Goal: Transaction & Acquisition: Purchase product/service

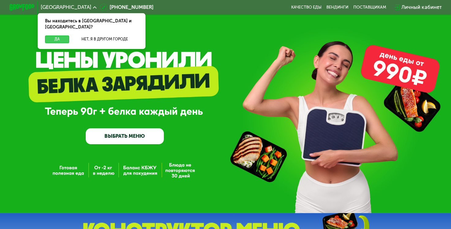
click at [52, 36] on button "Да" at bounding box center [57, 39] width 24 height 8
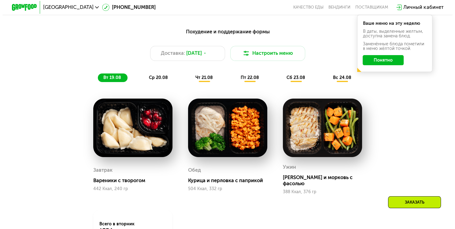
scroll to position [306, 0]
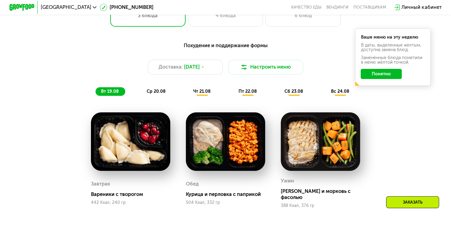
click at [376, 77] on button "Понятно" at bounding box center [380, 74] width 41 height 10
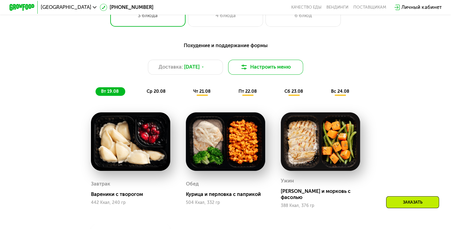
click at [282, 69] on button "Настроить меню" at bounding box center [265, 67] width 75 height 15
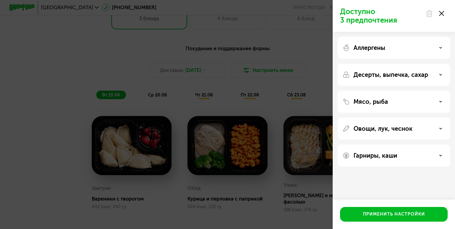
click at [428, 64] on div "Аллергены" at bounding box center [394, 75] width 113 height 22
click at [439, 51] on div "Аллергены" at bounding box center [394, 47] width 103 height 7
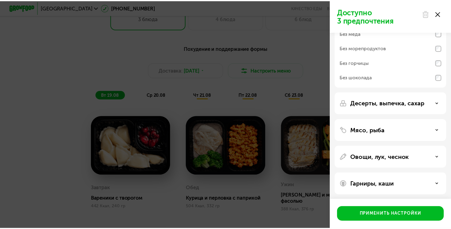
scroll to position [66, 0]
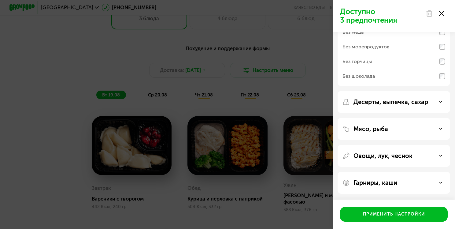
click at [263, 128] on div "Доступно 3 предпочтения Аллергены Без творога Без орехов Без меда Без морепроду…" at bounding box center [227, 114] width 455 height 229
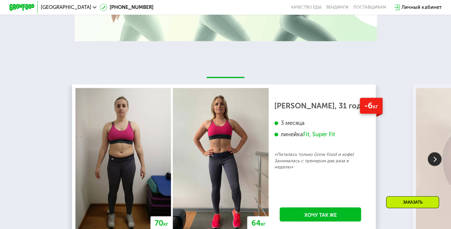
scroll to position [1040, 0]
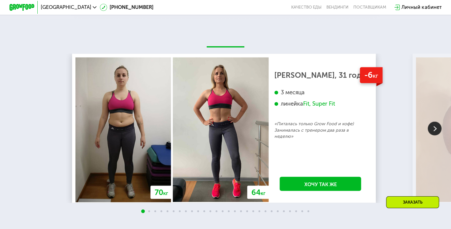
click at [431, 128] on img at bounding box center [434, 128] width 14 height 14
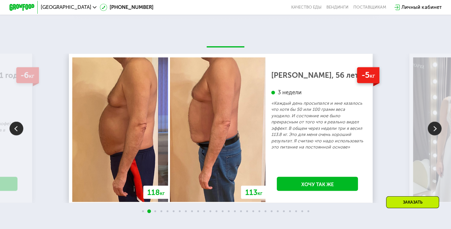
click at [431, 128] on img at bounding box center [434, 128] width 14 height 14
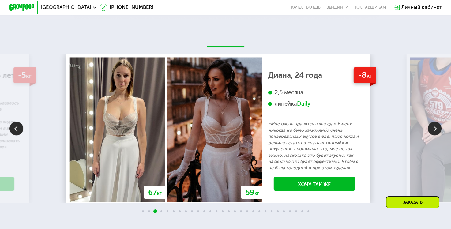
click at [431, 128] on img at bounding box center [434, 128] width 14 height 14
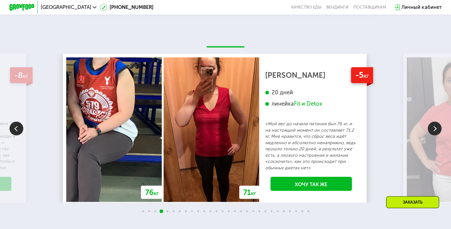
click at [431, 128] on img at bounding box center [434, 128] width 14 height 14
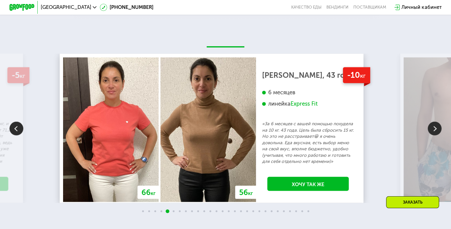
click at [431, 128] on img at bounding box center [434, 128] width 14 height 14
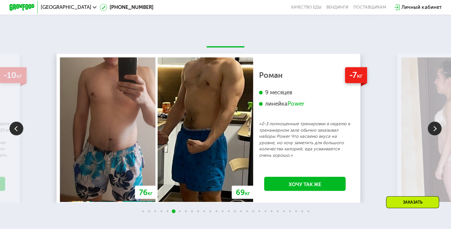
click at [431, 128] on img at bounding box center [434, 128] width 14 height 14
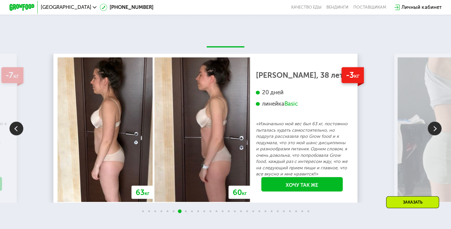
click at [431, 128] on img at bounding box center [434, 128] width 14 height 14
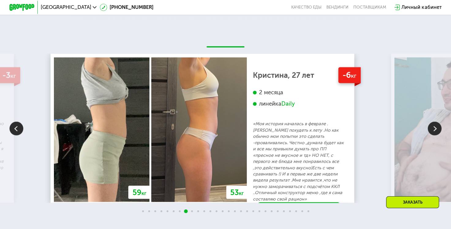
click at [430, 126] on img at bounding box center [434, 128] width 14 height 14
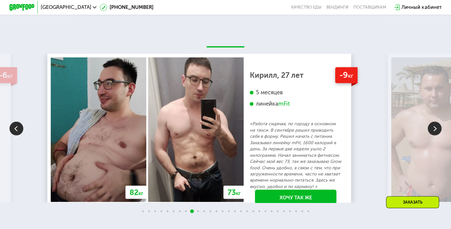
click at [430, 126] on img at bounding box center [434, 128] width 14 height 14
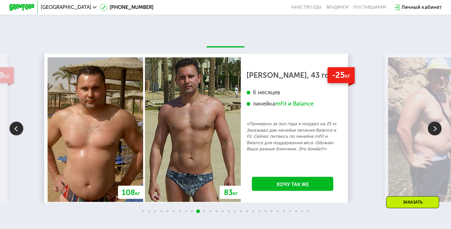
click at [430, 126] on img at bounding box center [434, 128] width 14 height 14
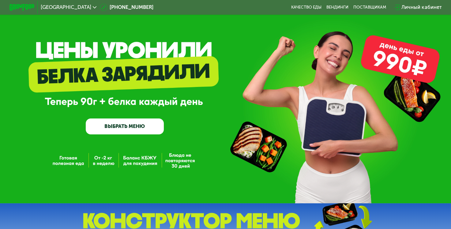
scroll to position [0, 0]
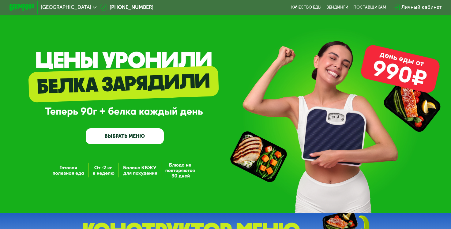
click at [137, 139] on link "ВЫБРАТЬ МЕНЮ" at bounding box center [125, 136] width 78 height 16
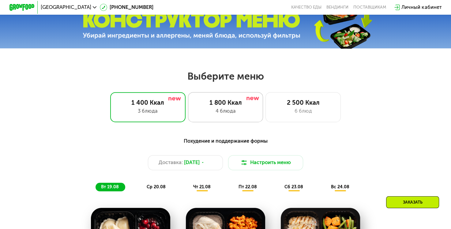
scroll to position [207, 0]
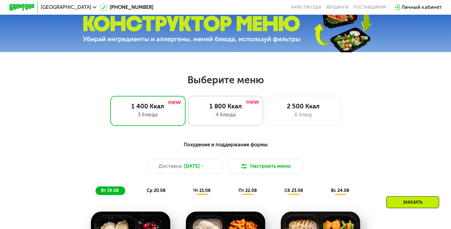
click at [228, 119] on div "4 блюда" at bounding box center [225, 115] width 62 height 8
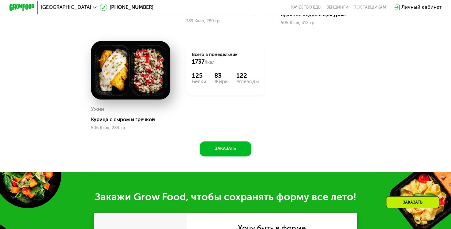
scroll to position [635, 0]
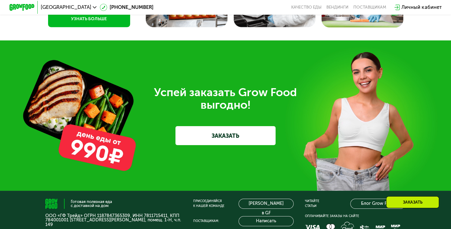
click at [245, 145] on link "ЗАКАЗАТЬ" at bounding box center [225, 135] width 100 height 19
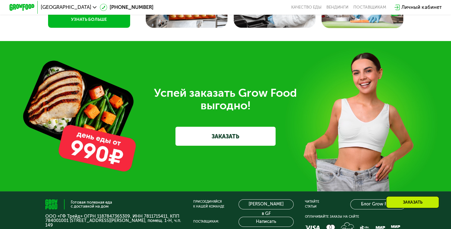
click at [245, 145] on link "ЗАКАЗАТЬ" at bounding box center [225, 136] width 100 height 19
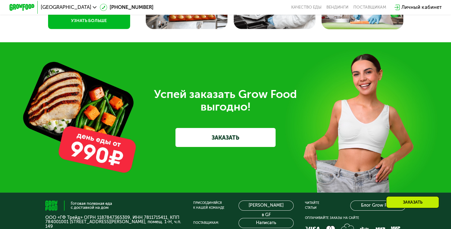
click at [245, 147] on link "ЗАКАЗАТЬ" at bounding box center [225, 137] width 100 height 19
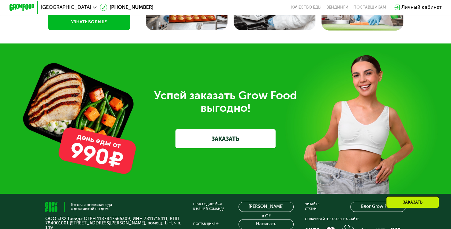
click at [245, 148] on link "ЗАКАЗАТЬ" at bounding box center [225, 138] width 100 height 19
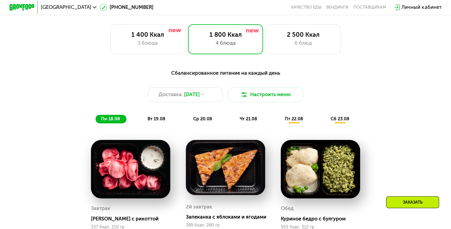
scroll to position [278, 0]
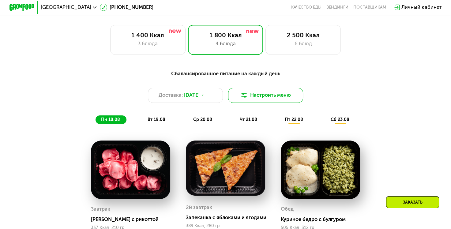
click at [262, 102] on button "Настроить меню" at bounding box center [265, 95] width 75 height 15
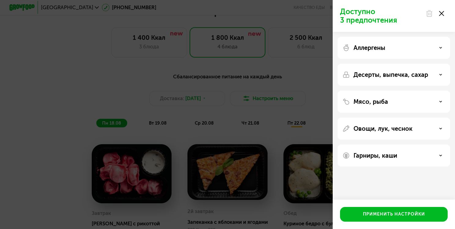
click at [413, 91] on div "Десерты, выпечка, сахар" at bounding box center [394, 102] width 113 height 22
click at [444, 73] on div "Десерты, выпечка, сахар" at bounding box center [394, 74] width 103 height 7
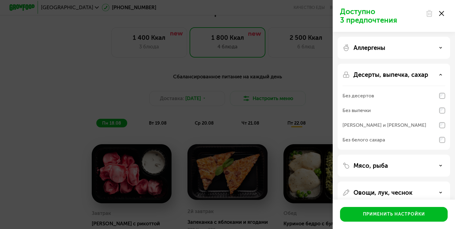
click at [319, 99] on div "Доступно 3 предпочтения Аллергены Десерты, выпечка, сахар Без десертов Без выпе…" at bounding box center [227, 114] width 455 height 229
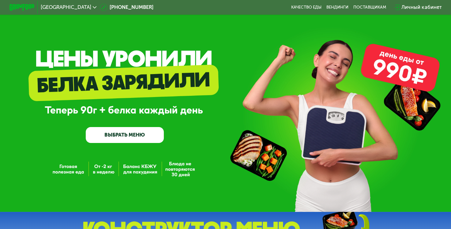
scroll to position [0, 0]
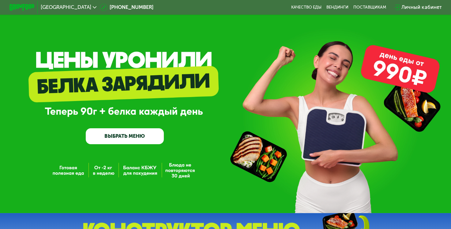
click at [142, 135] on link "ВЫБРАТЬ МЕНЮ" at bounding box center [125, 136] width 78 height 16
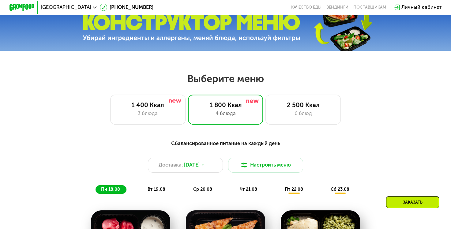
scroll to position [207, 0]
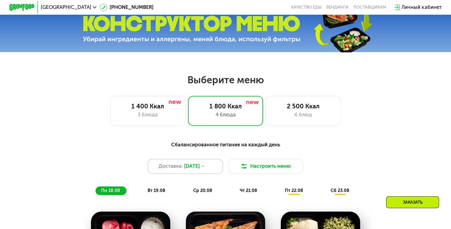
click at [182, 166] on div "Доставка: [DATE]" at bounding box center [185, 166] width 75 height 15
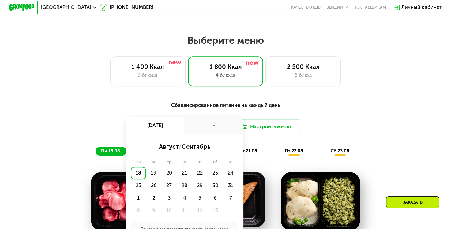
scroll to position [299, 0]
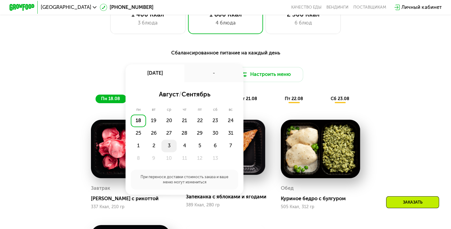
click at [177, 145] on div "3" at bounding box center [184, 146] width 15 height 13
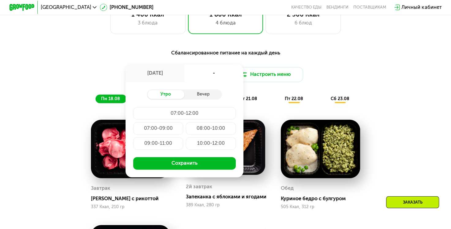
click at [297, 107] on div "Сбалансированное питание на каждый день Доставка: [DATE] [DATE] - Утро Вечер 07…" at bounding box center [225, 76] width 378 height 62
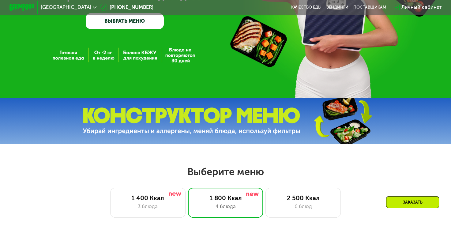
scroll to position [0, 0]
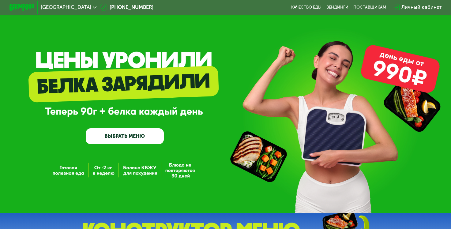
click at [152, 142] on link "ВЫБРАТЬ МЕНЮ" at bounding box center [125, 136] width 78 height 16
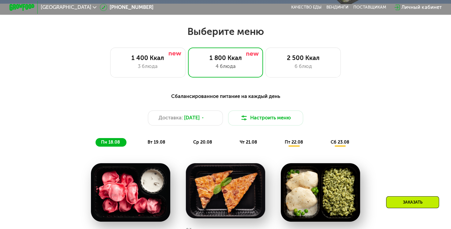
scroll to position [268, 0]
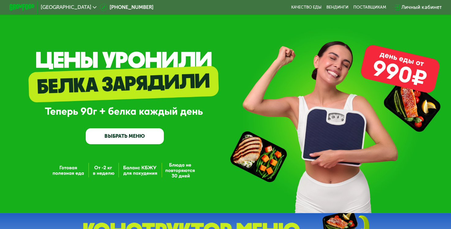
scroll to position [153, 0]
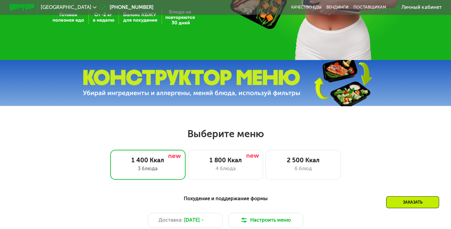
click at [355, 92] on img at bounding box center [342, 83] width 91 height 48
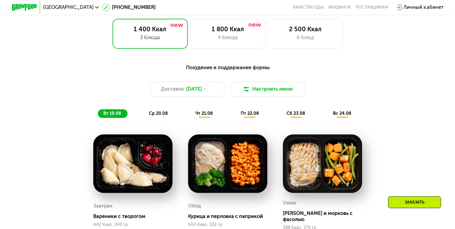
scroll to position [275, 0]
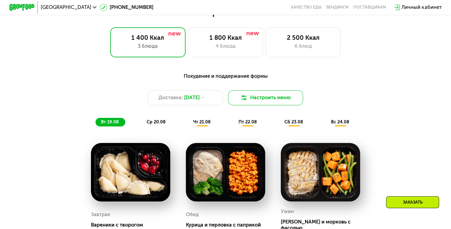
click at [259, 105] on button "Настроить меню" at bounding box center [265, 97] width 75 height 15
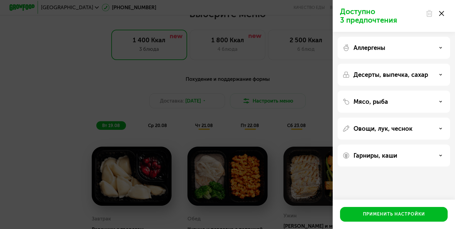
click at [389, 159] on div "Гарниры, каши" at bounding box center [394, 155] width 113 height 22
click at [439, 159] on div "Гарниры, каши" at bounding box center [394, 155] width 103 height 7
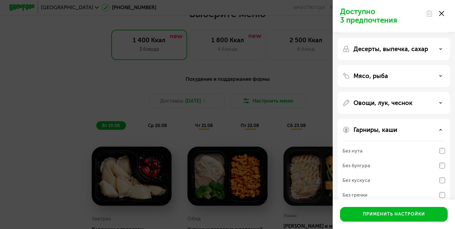
scroll to position [51, 0]
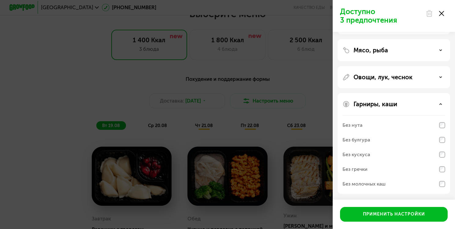
click at [409, 93] on div "Овощи, лук, чеснок" at bounding box center [394, 143] width 113 height 101
click at [436, 77] on div "Овощи, лук, чеснок" at bounding box center [394, 76] width 103 height 7
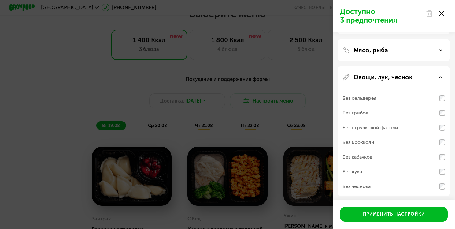
click at [376, 132] on div "Без стручковой фасоли" at bounding box center [394, 127] width 103 height 15
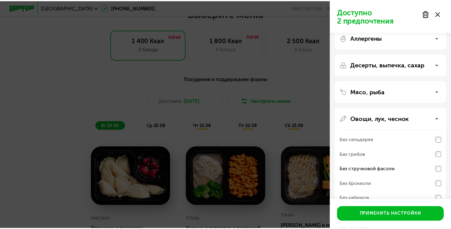
scroll to position [0, 0]
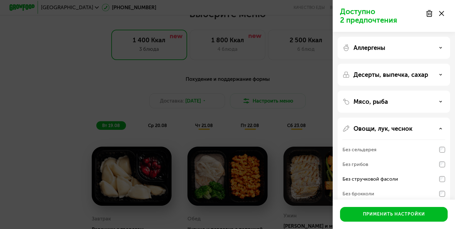
click at [381, 118] on div "Мясо, рыба" at bounding box center [394, 183] width 113 height 130
click at [400, 101] on div "Мясо, рыба" at bounding box center [394, 101] width 103 height 7
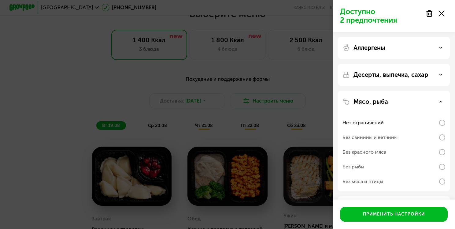
click at [407, 91] on div "Десерты, выпечка, сахар" at bounding box center [394, 141] width 113 height 101
click at [433, 73] on div "Десерты, выпечка, сахар" at bounding box center [394, 74] width 103 height 7
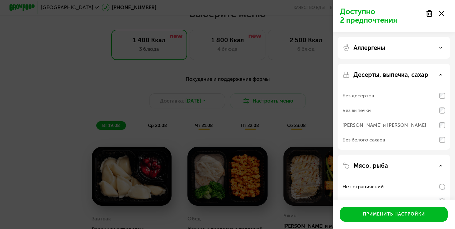
click at [394, 64] on div "Аллергены" at bounding box center [394, 107] width 113 height 86
click at [395, 48] on div "Аллергены" at bounding box center [394, 47] width 103 height 7
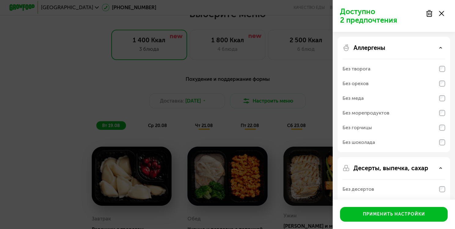
click at [369, 129] on div "Без горчицы" at bounding box center [357, 127] width 29 height 7
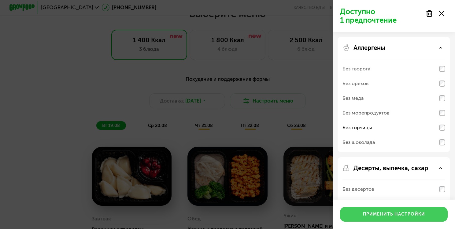
click at [405, 214] on div "Применить настройки" at bounding box center [394, 214] width 62 height 6
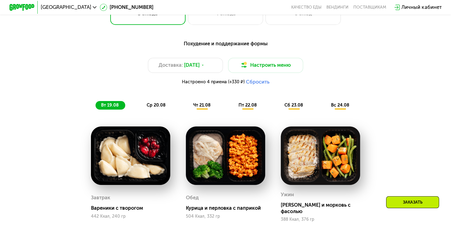
scroll to position [306, 0]
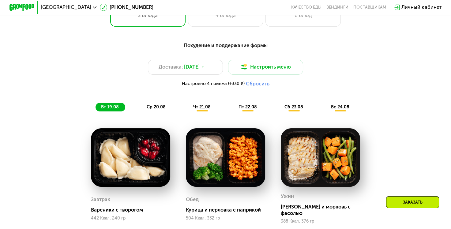
click at [157, 108] on span "ср 20.08" at bounding box center [156, 106] width 19 height 5
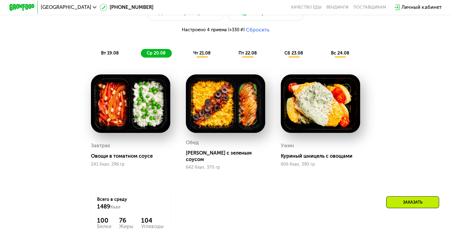
scroll to position [367, 0]
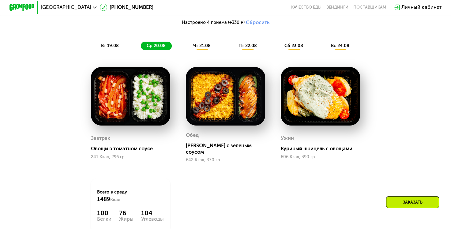
click at [206, 48] on span "чт 21.08" at bounding box center [201, 45] width 17 height 5
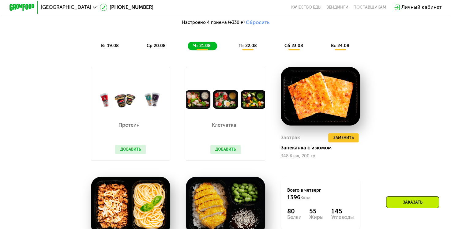
click at [188, 49] on div "ср 20.08" at bounding box center [202, 46] width 29 height 9
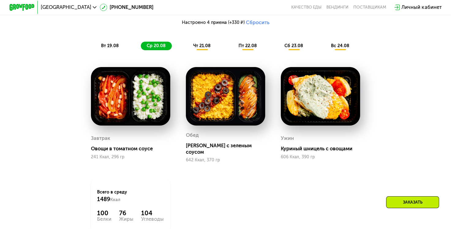
click at [198, 48] on span "чт 21.08" at bounding box center [201, 45] width 17 height 5
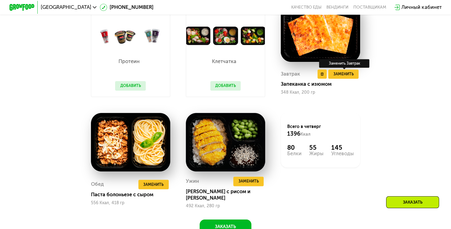
scroll to position [398, 0]
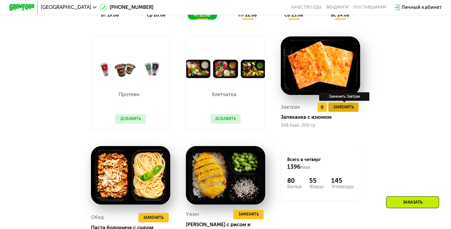
click at [353, 110] on span "Заменить" at bounding box center [343, 107] width 20 height 6
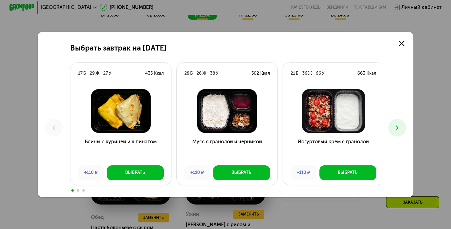
click at [397, 126] on icon at bounding box center [397, 128] width 8 height 8
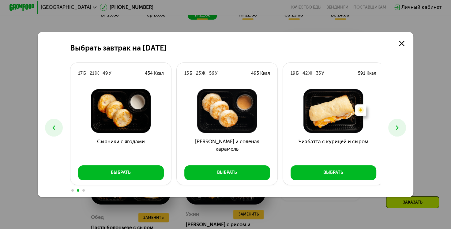
click at [397, 126] on icon at bounding box center [397, 128] width 8 height 8
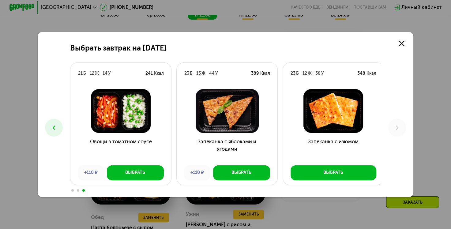
click at [43, 125] on div "Выбрать завтрак на 21 августа 17 Б 29 Ж 27 У 435 Ккал Блины с курицей и шпинато…" at bounding box center [226, 114] width 376 height 165
click at [45, 129] on button at bounding box center [53, 127] width 17 height 17
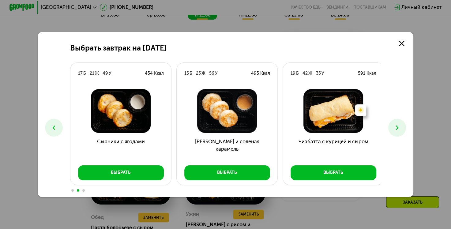
click at [393, 125] on button at bounding box center [396, 127] width 17 height 17
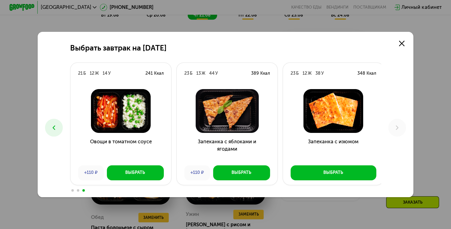
click at [54, 128] on icon at bounding box center [54, 128] width 8 height 8
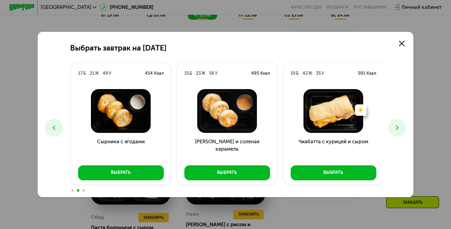
click at [54, 128] on icon at bounding box center [54, 128] width 8 height 8
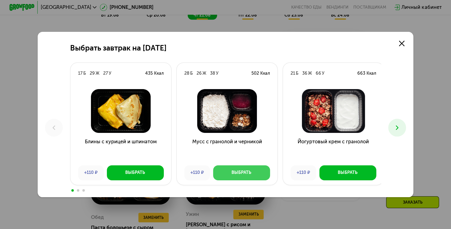
click at [240, 170] on div "Выбрать" at bounding box center [241, 173] width 20 height 6
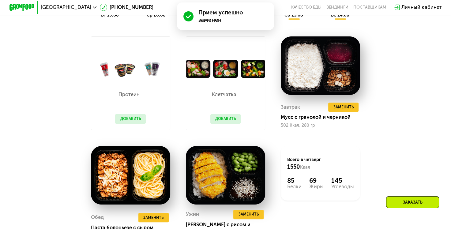
click at [222, 124] on button "Добавить" at bounding box center [225, 118] width 31 height 9
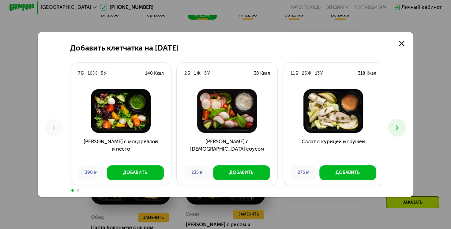
click at [394, 128] on button at bounding box center [396, 127] width 17 height 17
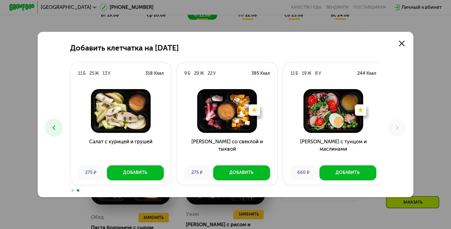
click at [52, 126] on icon at bounding box center [54, 128] width 8 height 8
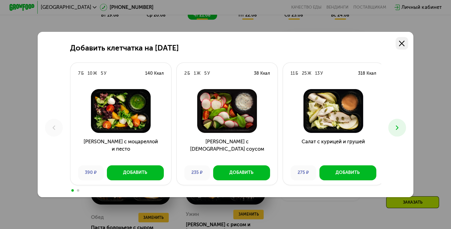
click at [404, 42] on use at bounding box center [402, 44] width 6 height 6
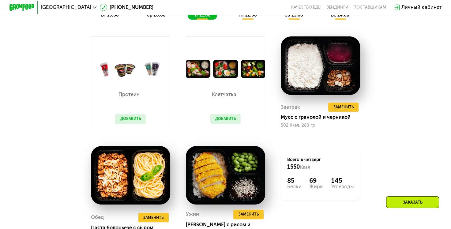
click at [136, 124] on button "Добавить" at bounding box center [130, 118] width 31 height 9
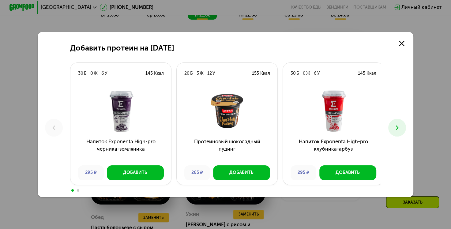
click at [398, 127] on icon at bounding box center [397, 128] width 8 height 8
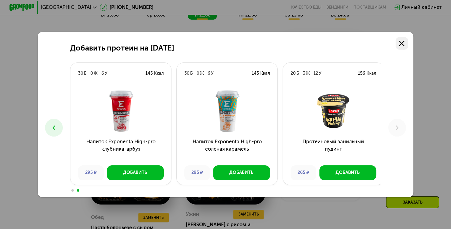
click at [403, 45] on icon at bounding box center [402, 44] width 6 height 6
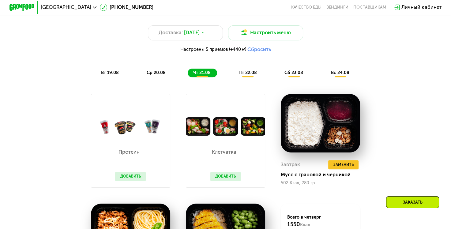
scroll to position [337, 0]
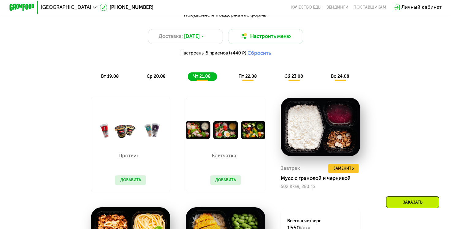
click at [279, 81] on div "пт 22.08" at bounding box center [294, 76] width 31 height 9
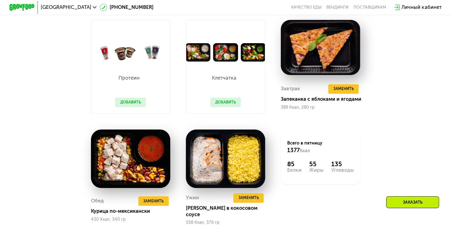
scroll to position [428, 0]
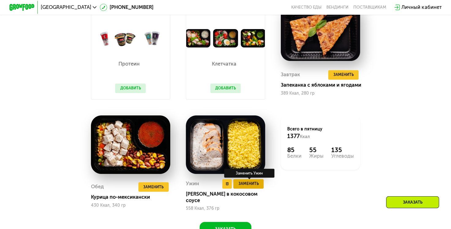
click at [250, 187] on span "Заменить" at bounding box center [248, 184] width 20 height 6
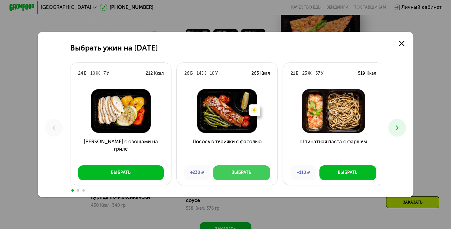
click at [234, 175] on div "Выбрать" at bounding box center [241, 173] width 20 height 6
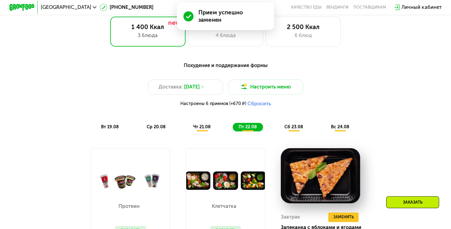
scroll to position [275, 0]
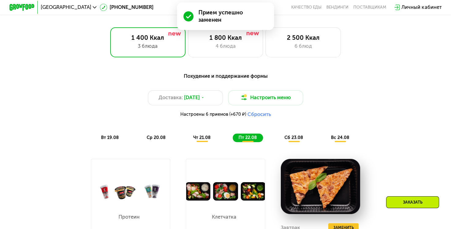
click at [302, 140] on span "сб 23.08" at bounding box center [293, 137] width 19 height 5
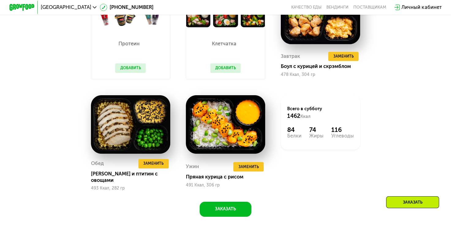
scroll to position [459, 0]
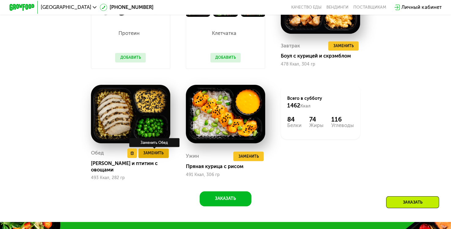
click at [160, 156] on span "Заменить" at bounding box center [153, 153] width 20 height 6
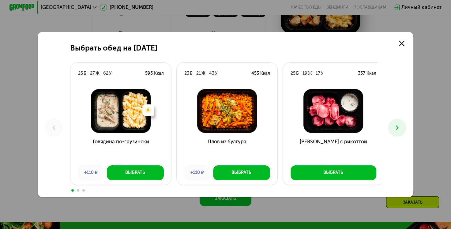
click at [402, 133] on button at bounding box center [396, 127] width 17 height 17
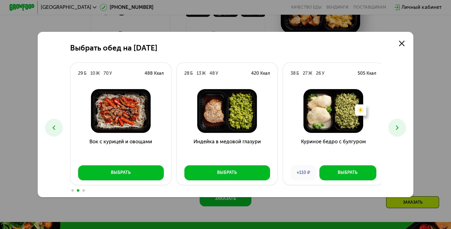
click at [402, 133] on button at bounding box center [396, 127] width 17 height 17
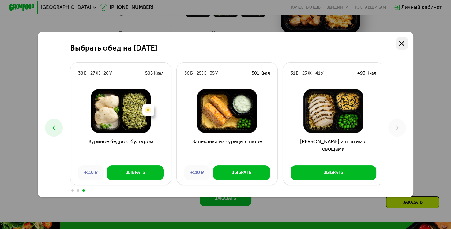
click at [407, 43] on link at bounding box center [401, 43] width 13 height 13
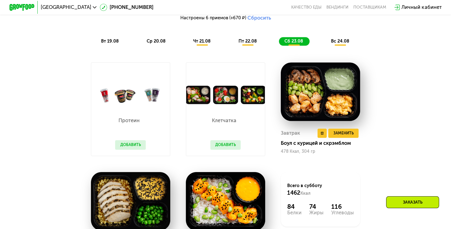
scroll to position [367, 0]
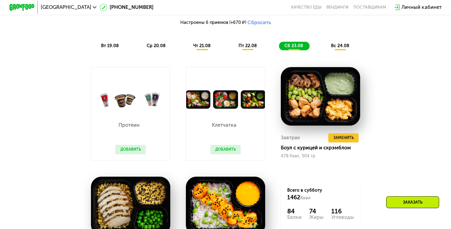
click at [334, 48] on span "вс 24.08" at bounding box center [340, 45] width 18 height 5
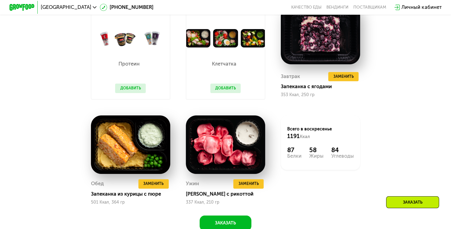
scroll to position [459, 0]
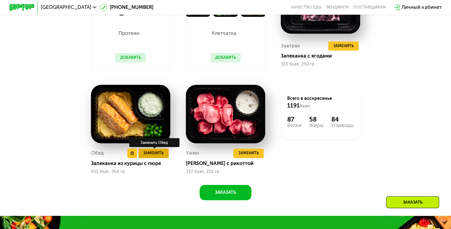
click at [161, 156] on span "Заменить" at bounding box center [153, 153] width 20 height 6
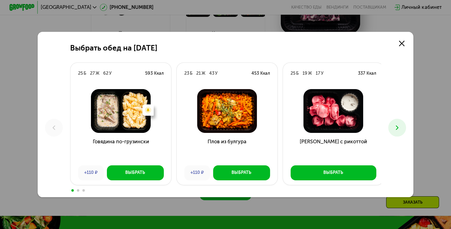
click at [394, 133] on button at bounding box center [396, 127] width 17 height 17
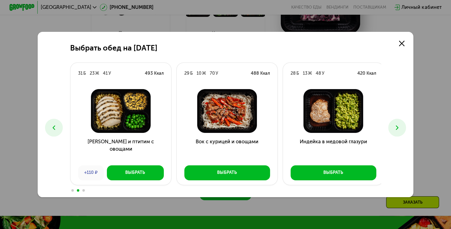
click at [394, 133] on button at bounding box center [396, 127] width 17 height 17
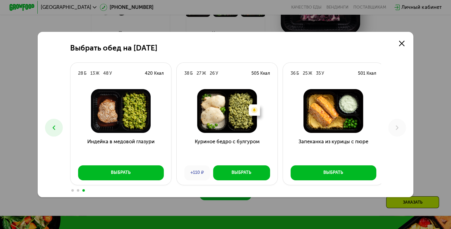
click at [54, 128] on icon at bounding box center [54, 128] width 8 height 8
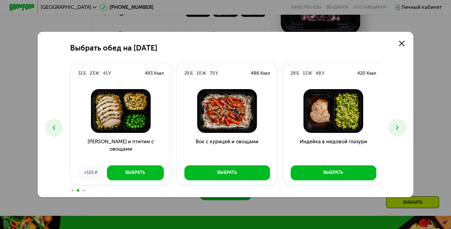
click at [54, 128] on icon at bounding box center [54, 128] width 8 height 8
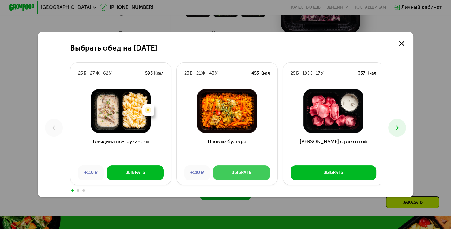
click at [224, 175] on button "Выбрать" at bounding box center [241, 172] width 57 height 15
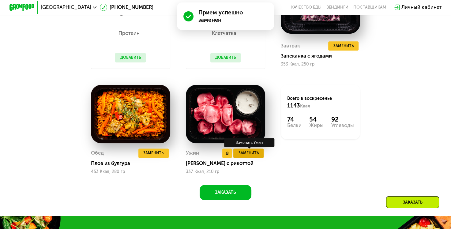
click at [257, 156] on span "Заменить" at bounding box center [248, 153] width 20 height 6
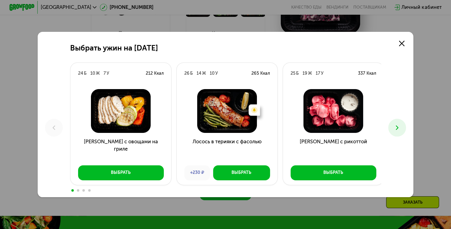
click at [405, 129] on button at bounding box center [396, 127] width 17 height 17
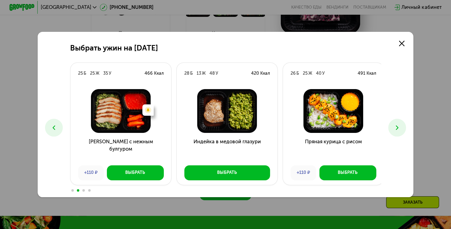
click at [405, 129] on button at bounding box center [396, 127] width 17 height 17
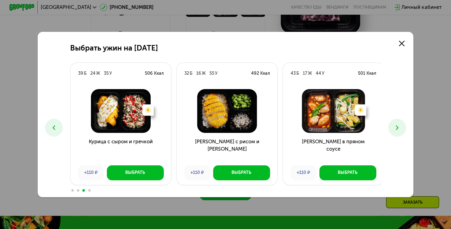
click at [405, 129] on button at bounding box center [396, 127] width 17 height 17
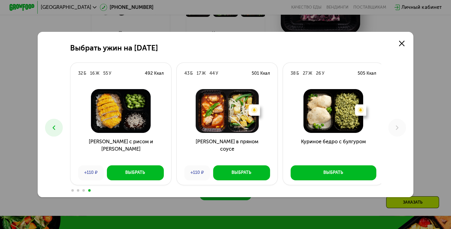
click at [56, 126] on button at bounding box center [53, 127] width 17 height 17
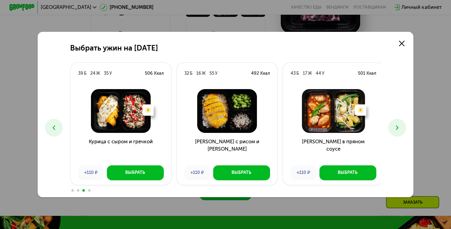
click at [56, 126] on button at bounding box center [53, 127] width 17 height 17
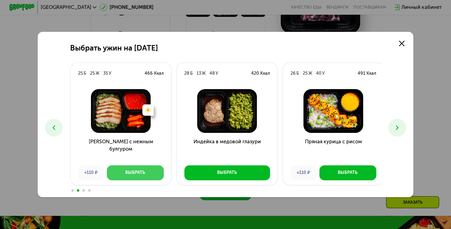
click at [132, 170] on div "Выбрать" at bounding box center [135, 173] width 20 height 6
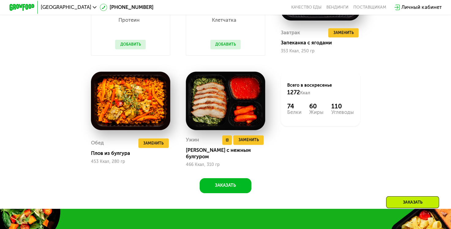
scroll to position [520, 0]
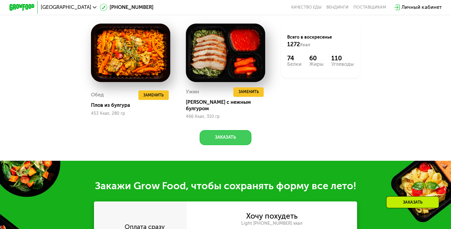
click at [224, 137] on button "Заказать" at bounding box center [226, 137] width 52 height 15
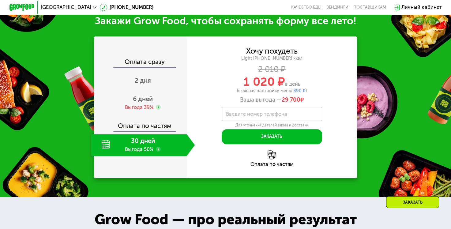
scroll to position [650, 0]
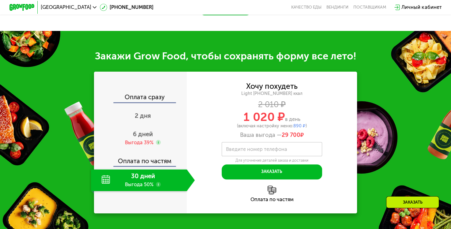
click at [165, 162] on div "Оплата по частям" at bounding box center [141, 158] width 92 height 14
click at [153, 129] on div "6 дней Выгода 39%" at bounding box center [143, 138] width 104 height 22
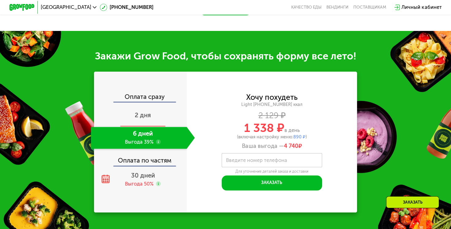
click at [148, 118] on span "2 дня" at bounding box center [143, 114] width 16 height 7
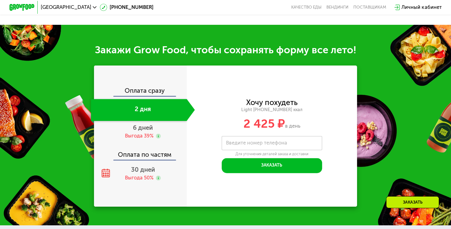
click at [153, 159] on div "Оплата по частям" at bounding box center [141, 152] width 92 height 14
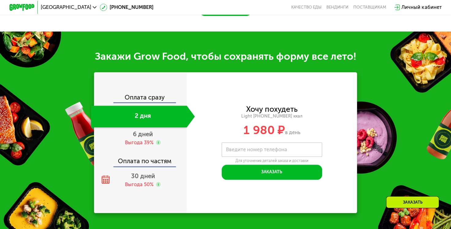
click at [151, 96] on div "Оплата сразу" at bounding box center [141, 98] width 92 height 8
click at [122, 95] on div "Оплата сразу" at bounding box center [141, 98] width 92 height 8
click at [147, 177] on span "30 дней" at bounding box center [143, 175] width 24 height 7
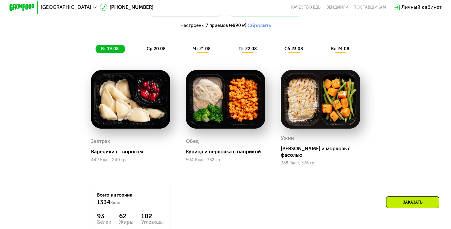
scroll to position [365, 0]
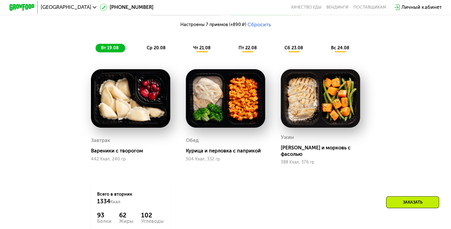
click at [161, 50] on span "ср 20.08" at bounding box center [156, 47] width 19 height 5
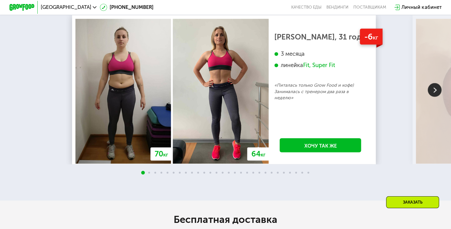
scroll to position [1099, 0]
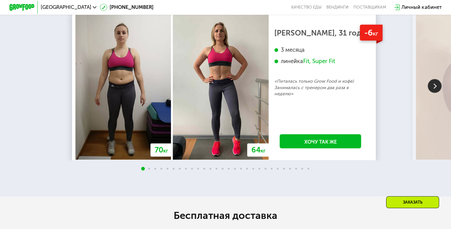
click at [431, 93] on img at bounding box center [434, 86] width 14 height 14
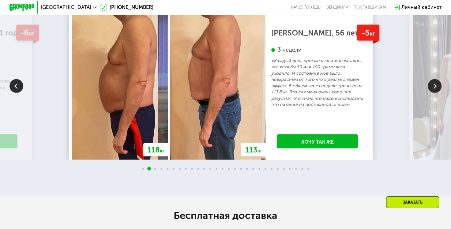
click at [432, 93] on img at bounding box center [434, 86] width 14 height 14
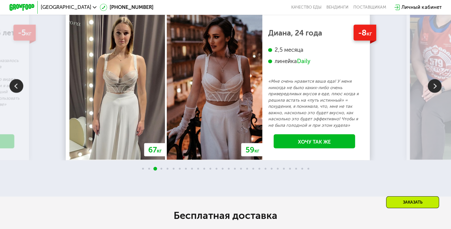
click at [432, 93] on img at bounding box center [434, 86] width 14 height 14
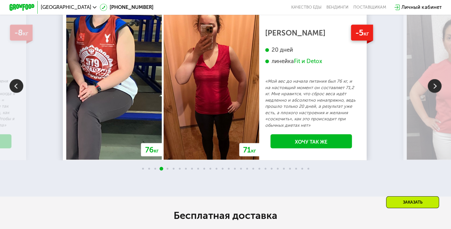
click at [432, 93] on img at bounding box center [434, 86] width 14 height 14
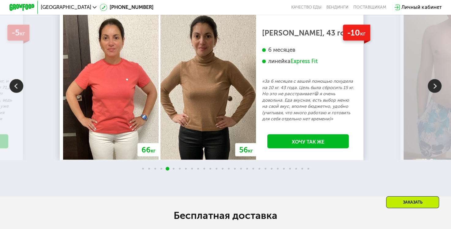
click at [432, 93] on img at bounding box center [434, 86] width 14 height 14
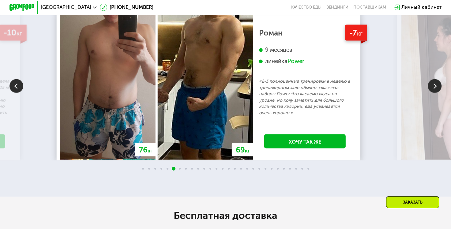
click at [432, 93] on img at bounding box center [434, 86] width 14 height 14
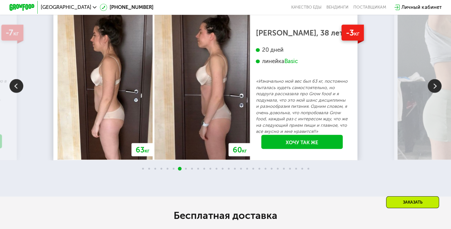
click at [432, 93] on img at bounding box center [434, 86] width 14 height 14
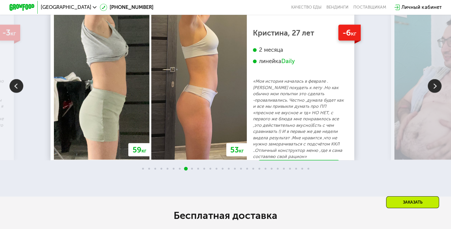
click at [432, 93] on img at bounding box center [434, 86] width 14 height 14
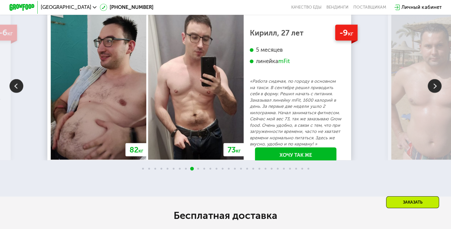
click at [432, 93] on img at bounding box center [434, 86] width 14 height 14
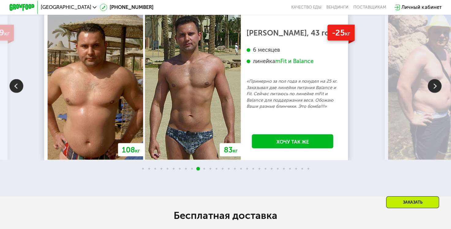
click at [432, 93] on img at bounding box center [434, 86] width 14 height 14
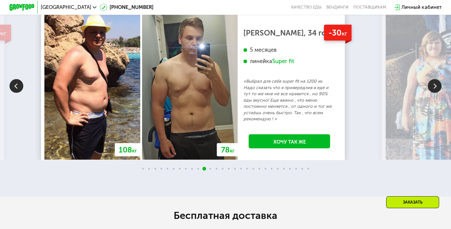
click at [432, 94] on div at bounding box center [434, 86] width 14 height 15
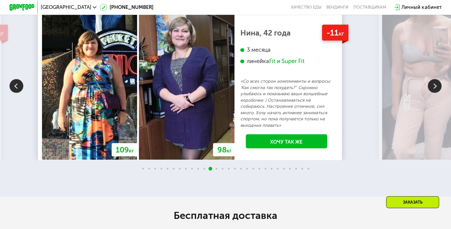
click at [432, 94] on div at bounding box center [434, 86] width 14 height 15
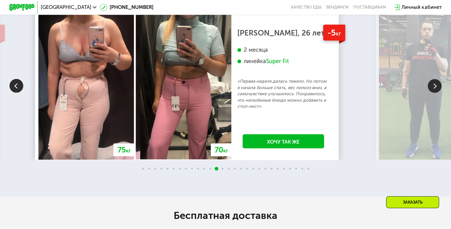
click at [17, 84] on img at bounding box center [16, 86] width 14 height 14
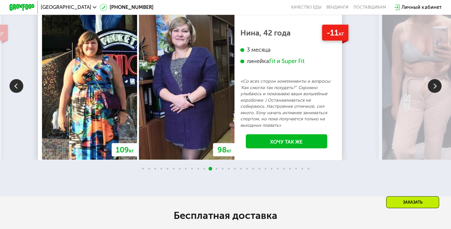
click at [435, 87] on img at bounding box center [434, 86] width 14 height 14
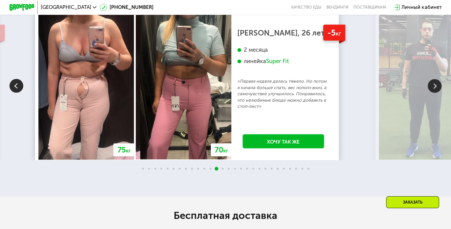
click at [435, 87] on img at bounding box center [434, 86] width 14 height 14
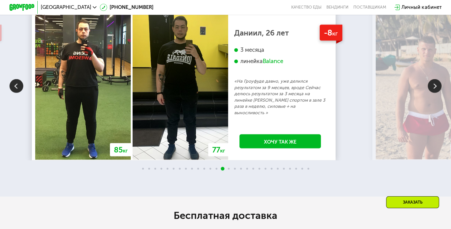
click at [435, 87] on img at bounding box center [434, 86] width 14 height 14
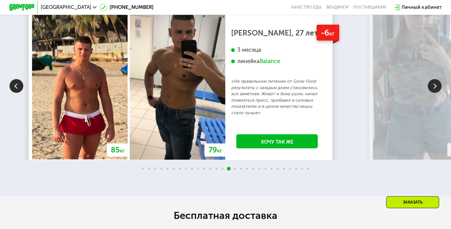
click at [435, 87] on img at bounding box center [434, 86] width 14 height 14
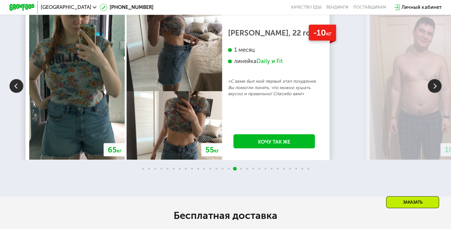
click at [435, 87] on img at bounding box center [434, 86] width 14 height 14
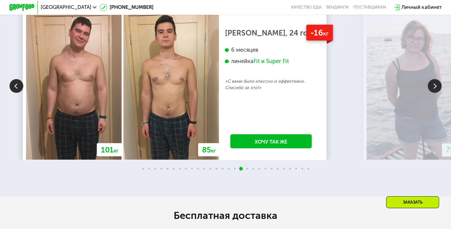
click at [435, 87] on img at bounding box center [434, 86] width 14 height 14
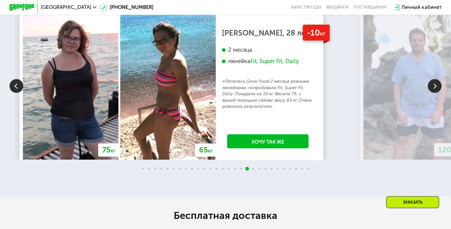
click at [442, 88] on img at bounding box center [410, 87] width 95 height 145
click at [441, 89] on img at bounding box center [434, 86] width 14 height 14
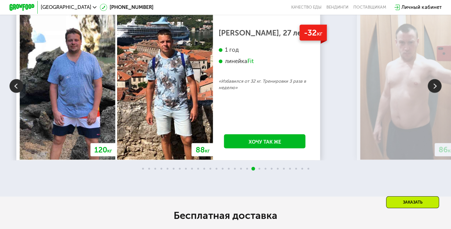
click at [435, 89] on img at bounding box center [434, 86] width 14 height 14
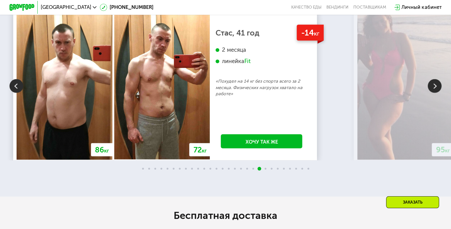
click at [435, 89] on img at bounding box center [434, 86] width 14 height 14
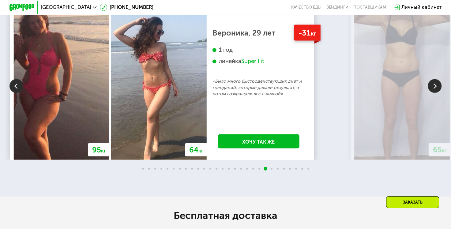
click at [435, 89] on img at bounding box center [434, 86] width 14 height 14
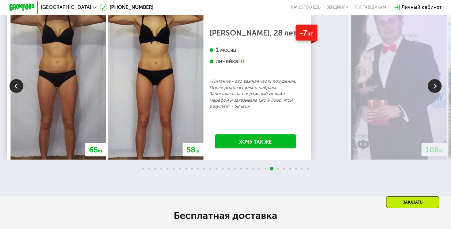
click at [435, 89] on img at bounding box center [434, 86] width 14 height 14
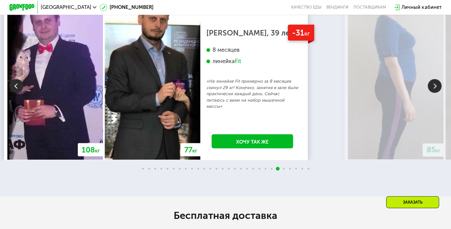
click at [434, 87] on img at bounding box center [434, 86] width 14 height 14
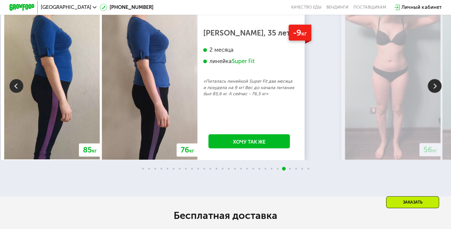
click at [434, 87] on img at bounding box center [434, 86] width 14 height 14
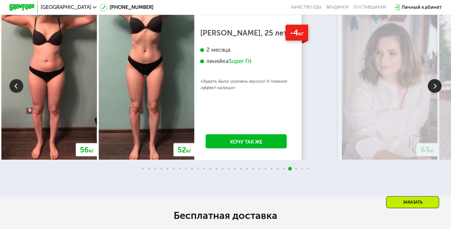
click at [434, 87] on img at bounding box center [434, 86] width 14 height 14
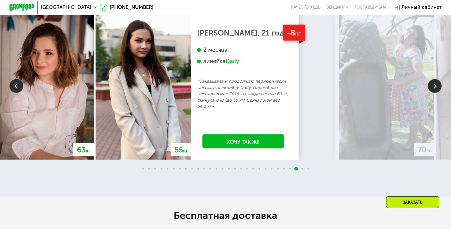
click at [432, 92] on img at bounding box center [434, 86] width 14 height 14
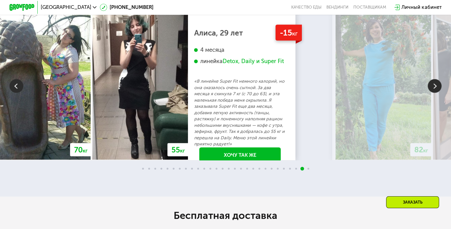
click at [434, 88] on img at bounding box center [434, 86] width 14 height 14
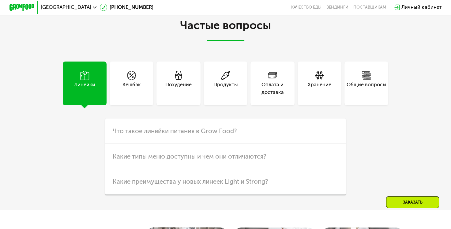
scroll to position [1528, 0]
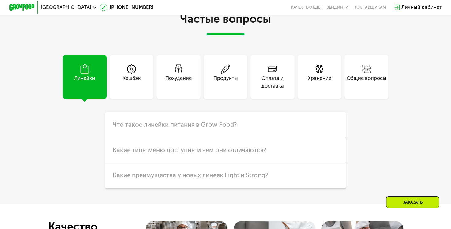
click at [314, 87] on div "Хранение" at bounding box center [320, 82] width 24 height 15
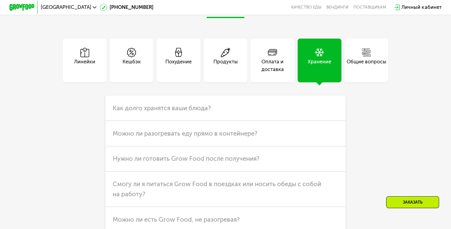
scroll to position [1559, 0]
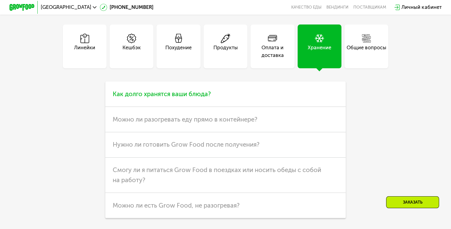
click at [233, 99] on h3 "Как долго хранятся ваши блюда?" at bounding box center [225, 93] width 241 height 25
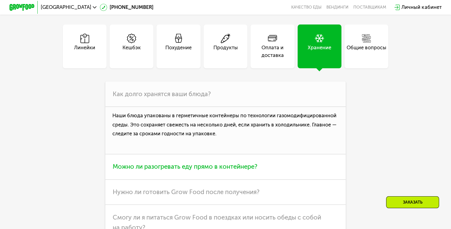
click at [275, 171] on h3 "Можно ли разогревать еду прямо в контейнере?" at bounding box center [225, 166] width 241 height 25
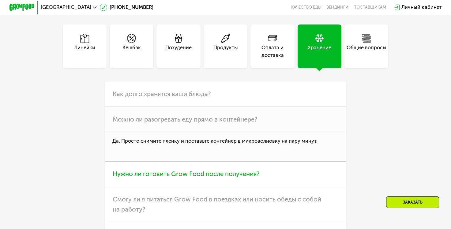
click at [226, 177] on span "Нужно ли готовить Grow Food после получения?" at bounding box center [186, 173] width 147 height 7
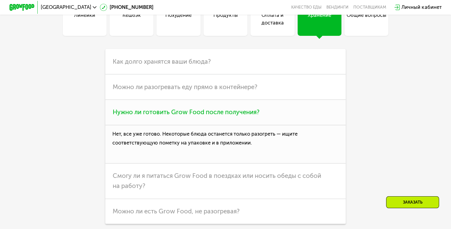
scroll to position [1650, 0]
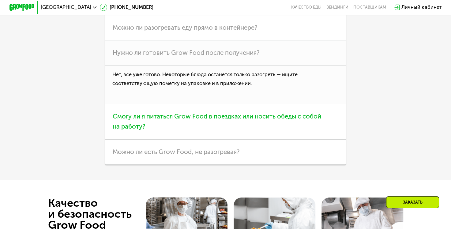
click at [261, 140] on h3 "Смогу ли я питаться Grow Food в поездках или носить обеды с собой на работу?" at bounding box center [225, 121] width 241 height 35
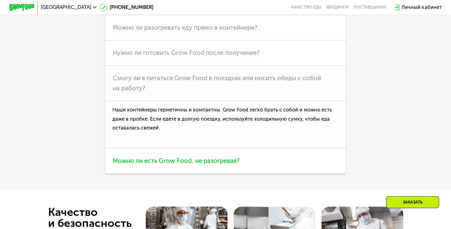
click at [218, 164] on span "Можно ли есть Grow Food, не разогревая?" at bounding box center [176, 160] width 127 height 7
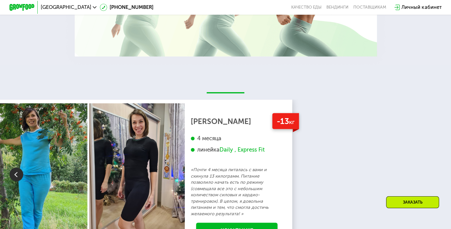
scroll to position [946, 0]
